Goal: Check status: Check status

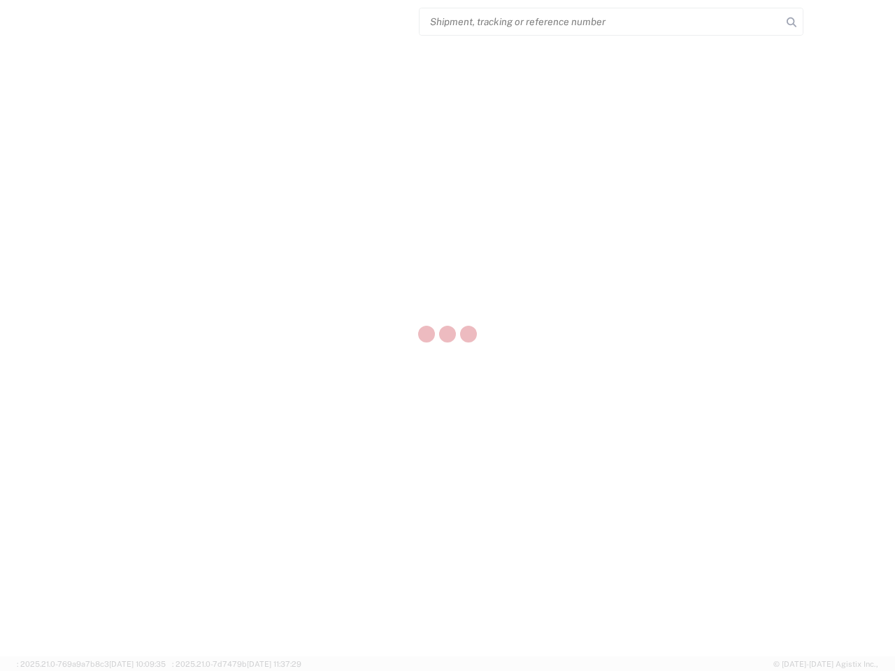
select select "US"
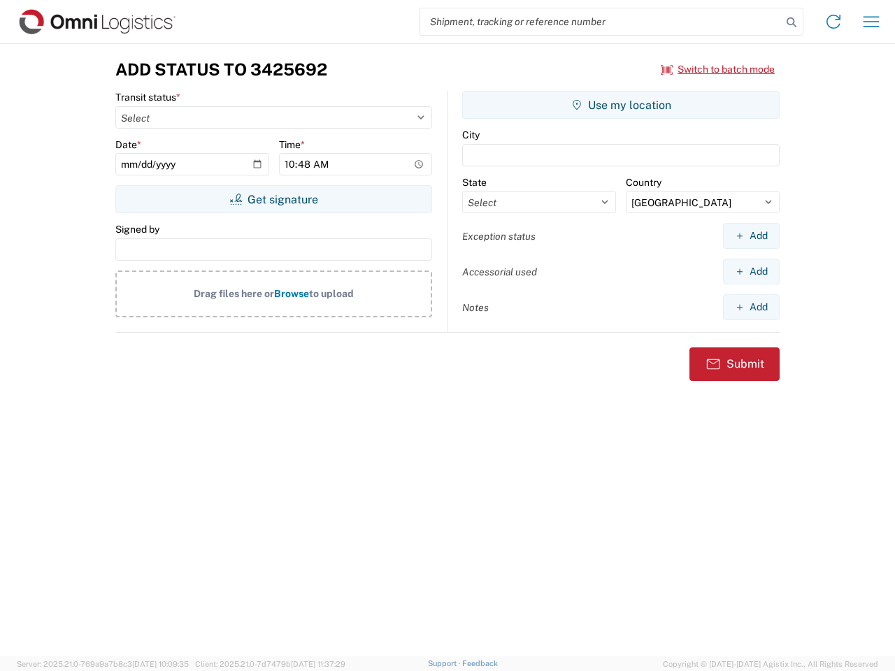
click at [600, 22] on input "search" at bounding box center [600, 21] width 362 height 27
click at [791, 22] on icon at bounding box center [791, 23] width 20 height 20
click at [833, 22] on icon at bounding box center [833, 21] width 22 height 22
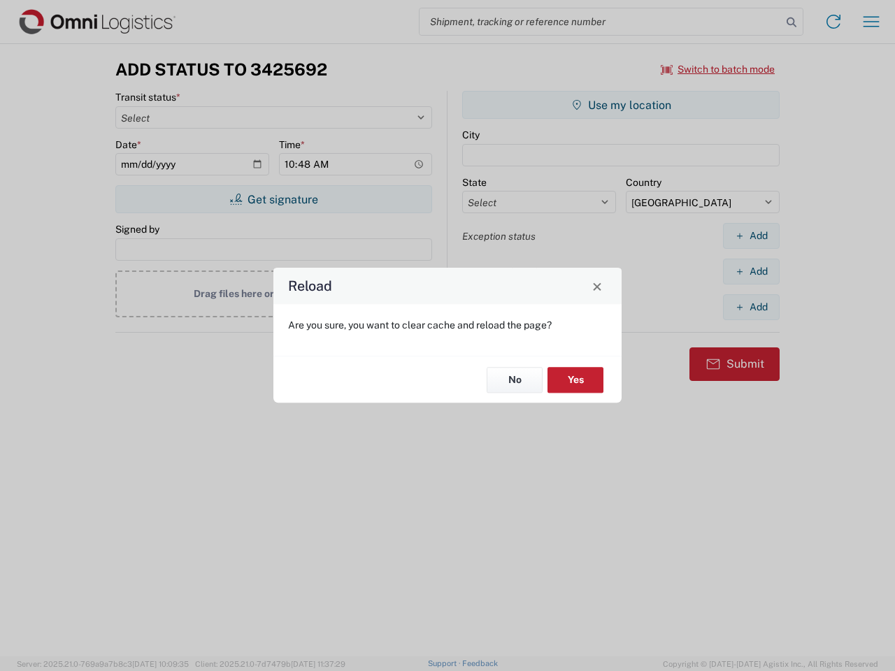
click at [718, 69] on div "Reload Are you sure, you want to clear cache and reload the page? No Yes" at bounding box center [447, 335] width 895 height 671
click at [273, 199] on div "Reload Are you sure, you want to clear cache and reload the page? No Yes" at bounding box center [447, 335] width 895 height 671
click at [621, 105] on div "Reload Are you sure, you want to clear cache and reload the page? No Yes" at bounding box center [447, 335] width 895 height 671
click at [751, 236] on div "Reload Are you sure, you want to clear cache and reload the page? No Yes" at bounding box center [447, 335] width 895 height 671
click at [751, 271] on div "Reload Are you sure, you want to clear cache and reload the page? No Yes" at bounding box center [447, 335] width 895 height 671
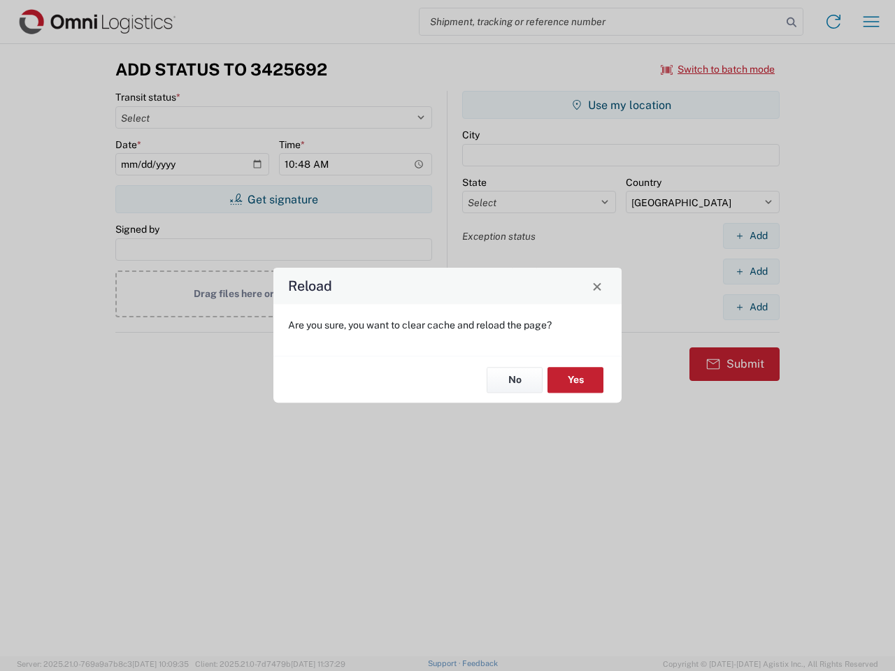
click at [751, 307] on div "Reload Are you sure, you want to clear cache and reload the page? No Yes" at bounding box center [447, 335] width 895 height 671
